Goal: Find specific page/section: Find specific page/section

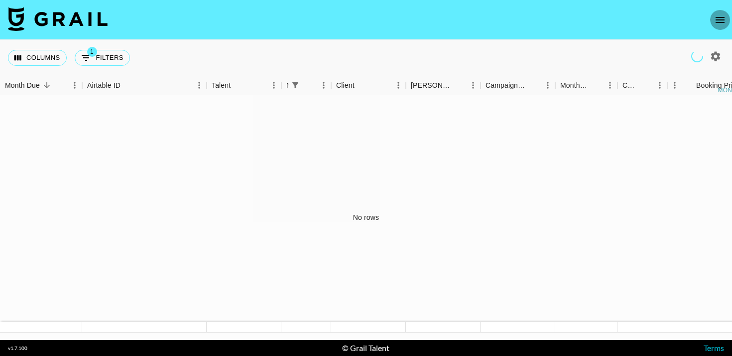
click at [721, 18] on icon "open drawer" at bounding box center [720, 20] width 12 height 12
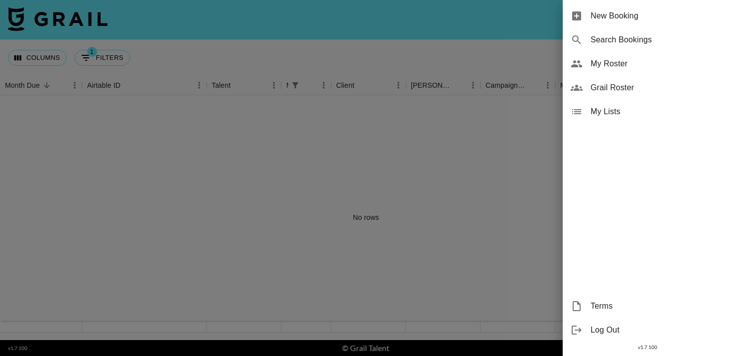
click at [603, 88] on span "Grail Roster" at bounding box center [657, 88] width 133 height 12
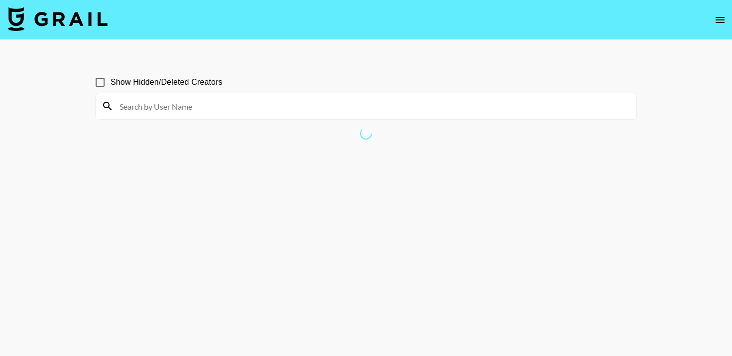
click at [210, 108] on input at bounding box center [372, 106] width 517 height 16
click at [100, 84] on input "Show Hidden/Deleted Creators" at bounding box center [100, 82] width 21 height 21
checkbox input "true"
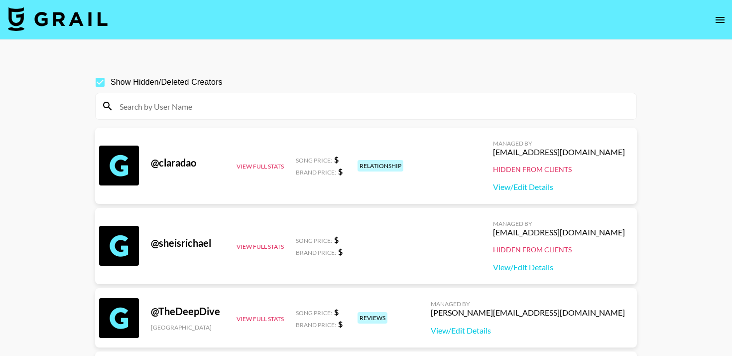
click at [200, 105] on input at bounding box center [372, 106] width 517 height 16
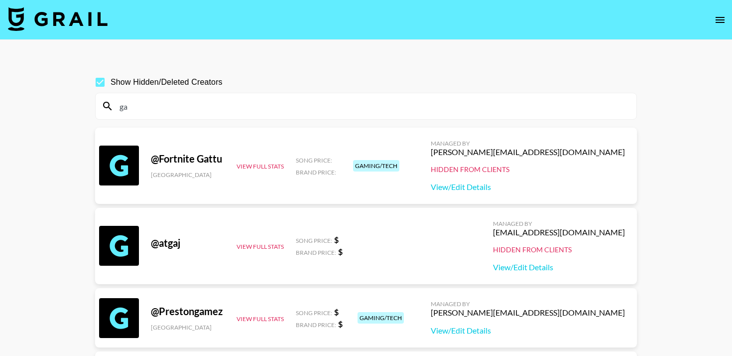
type input "g"
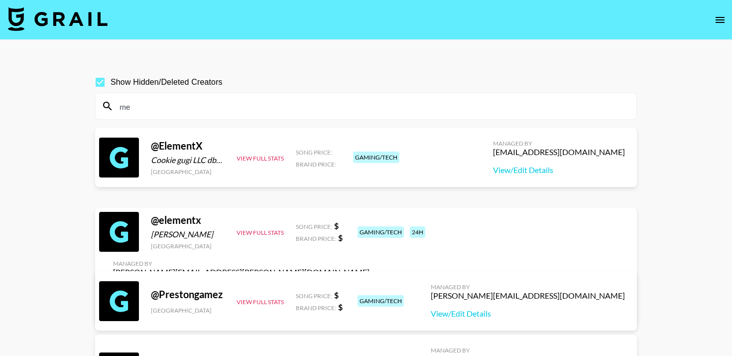
type input "m"
